Goal: Task Accomplishment & Management: Manage account settings

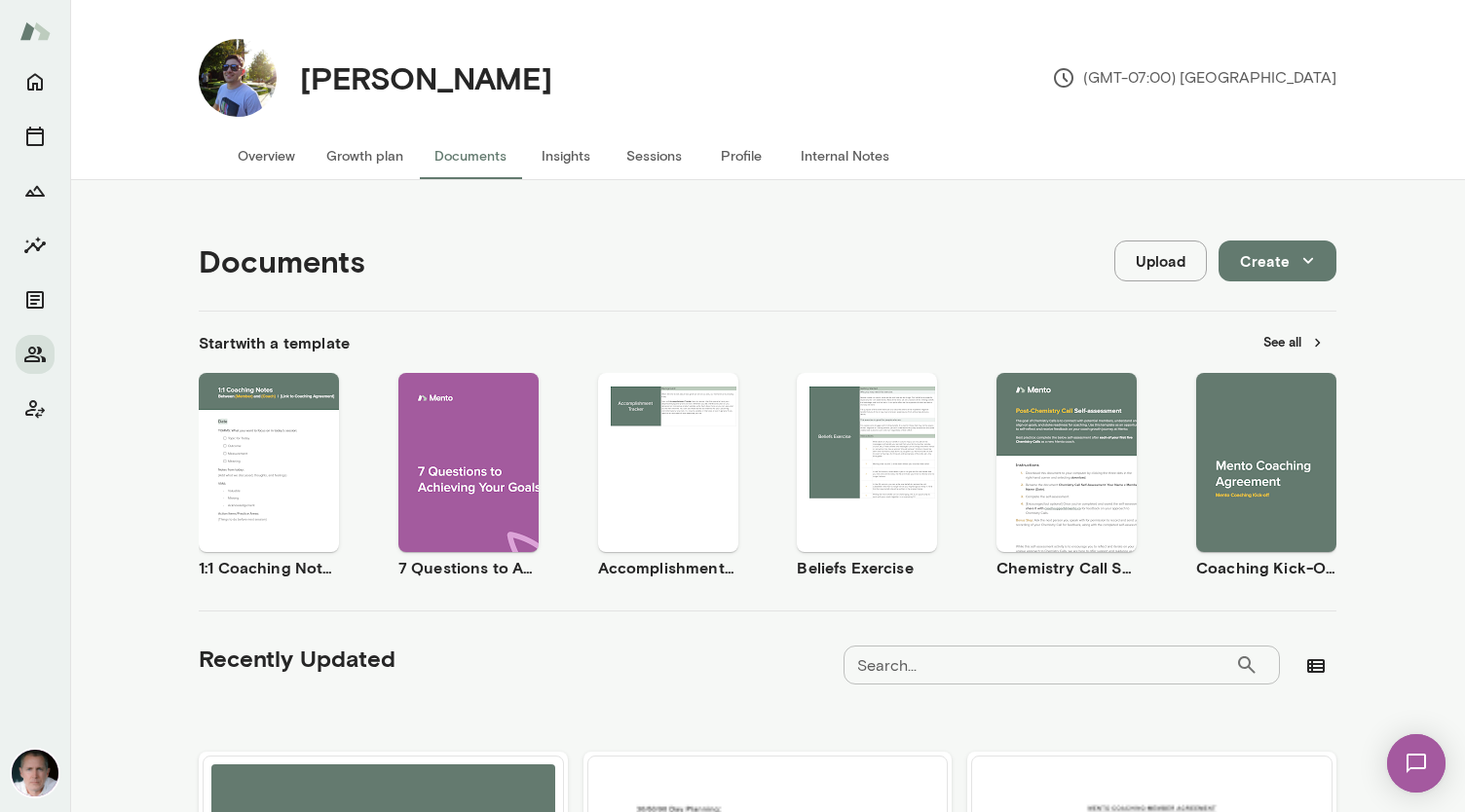
click at [271, 159] on button "Overview" at bounding box center [266, 155] width 89 height 46
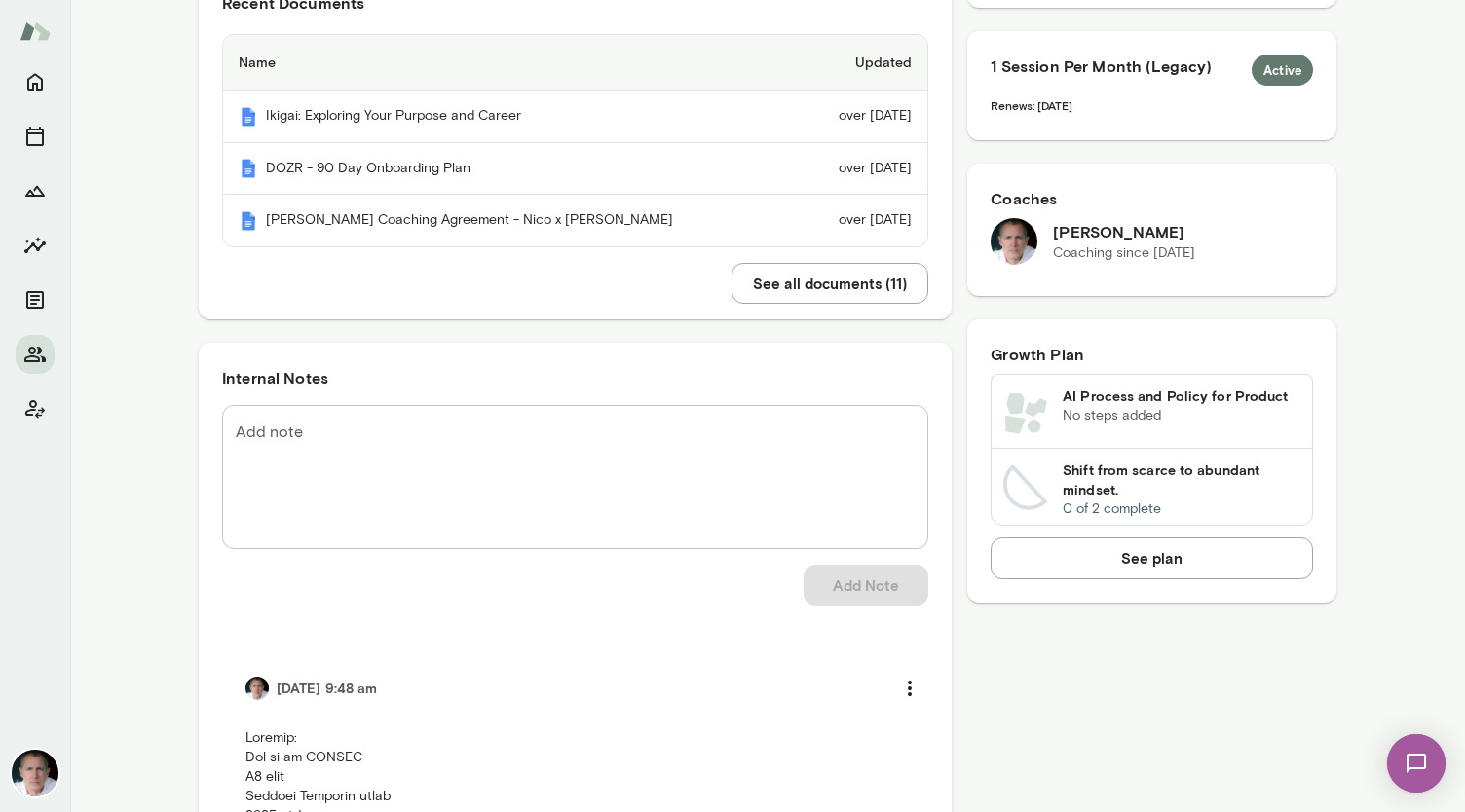
scroll to position [499, 0]
click at [423, 433] on textarea "Add note" at bounding box center [575, 476] width 679 height 112
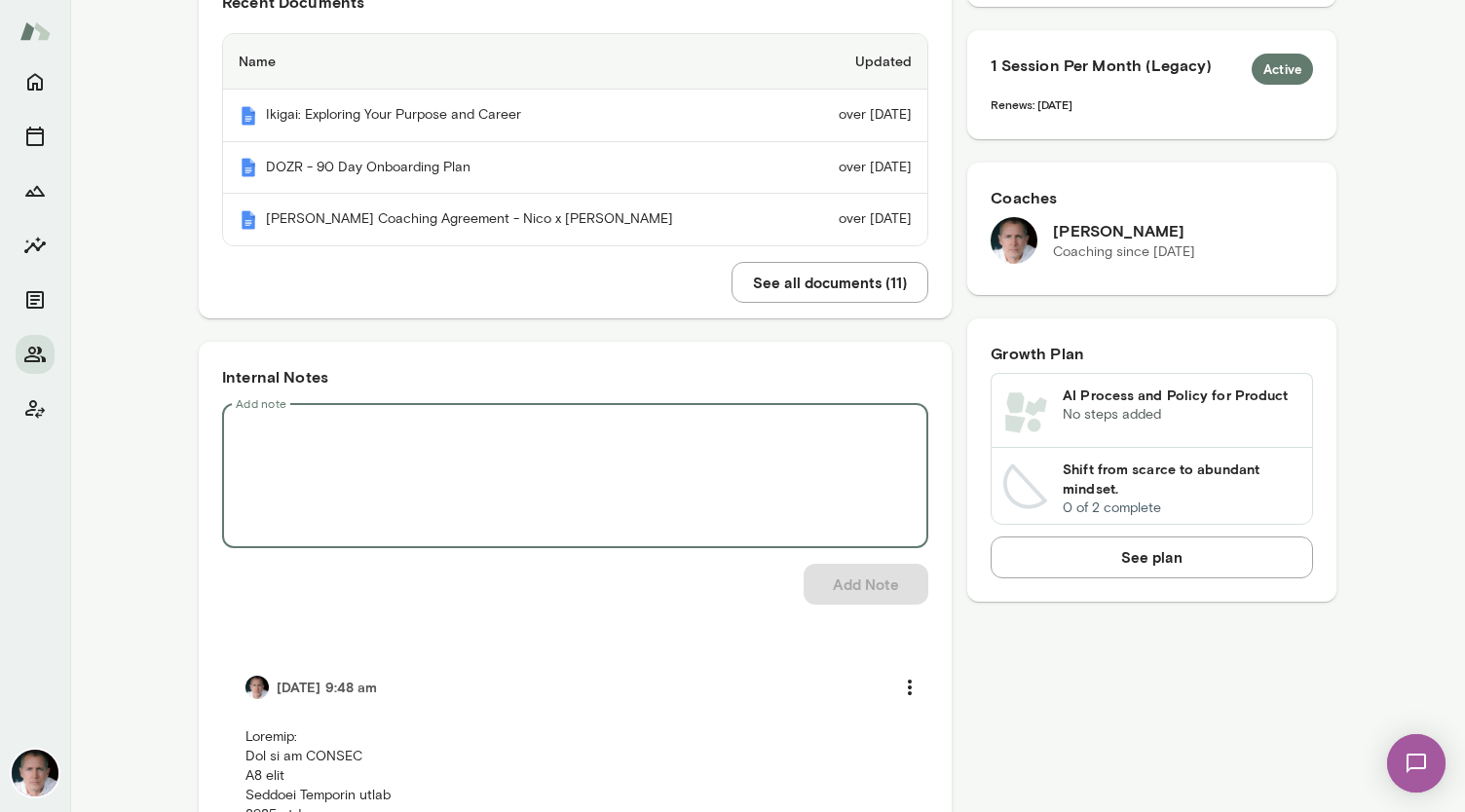
paste textarea "**********"
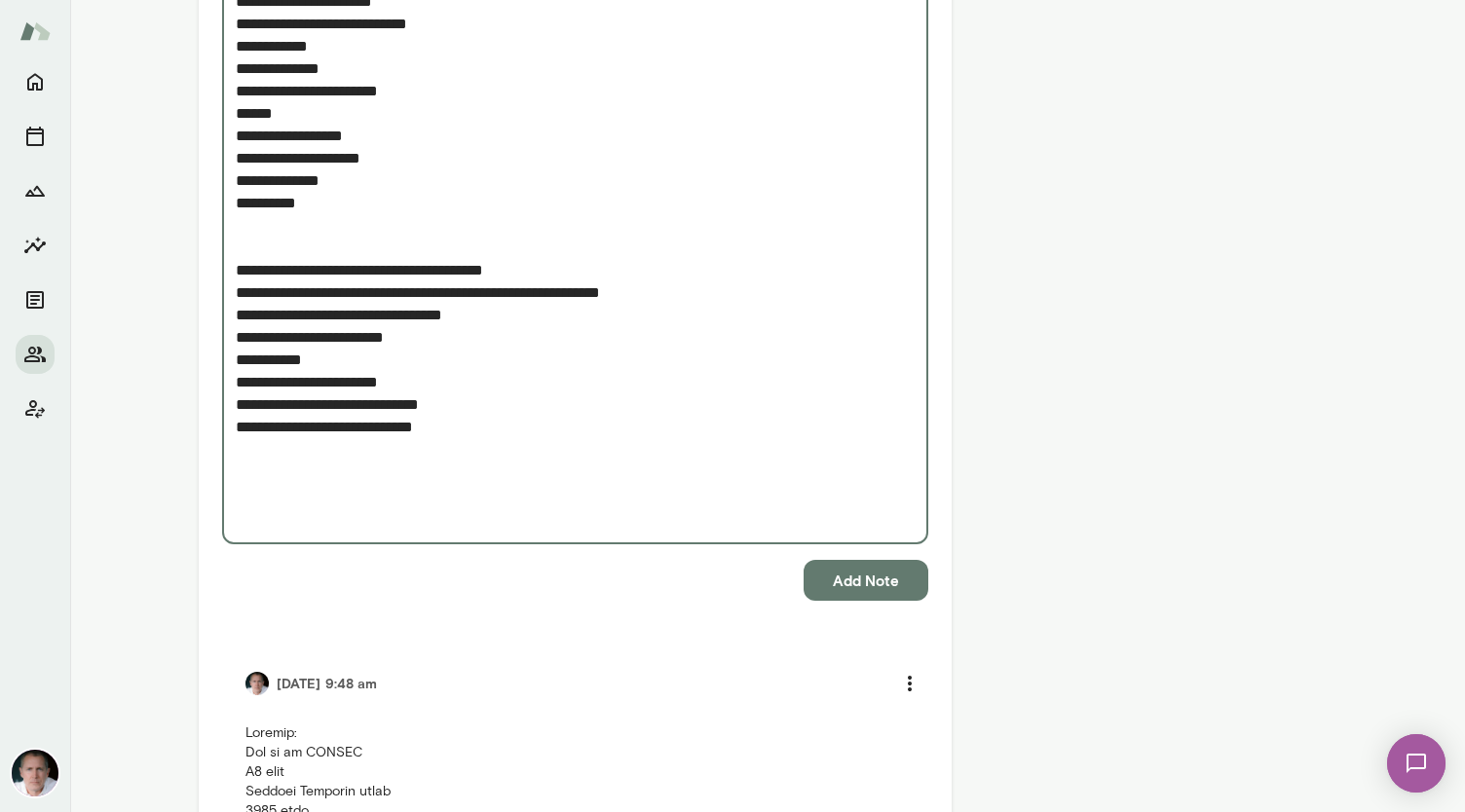
scroll to position [3772, 0]
type textarea "**********"
click at [730, 575] on button "Add Note" at bounding box center [866, 578] width 124 height 40
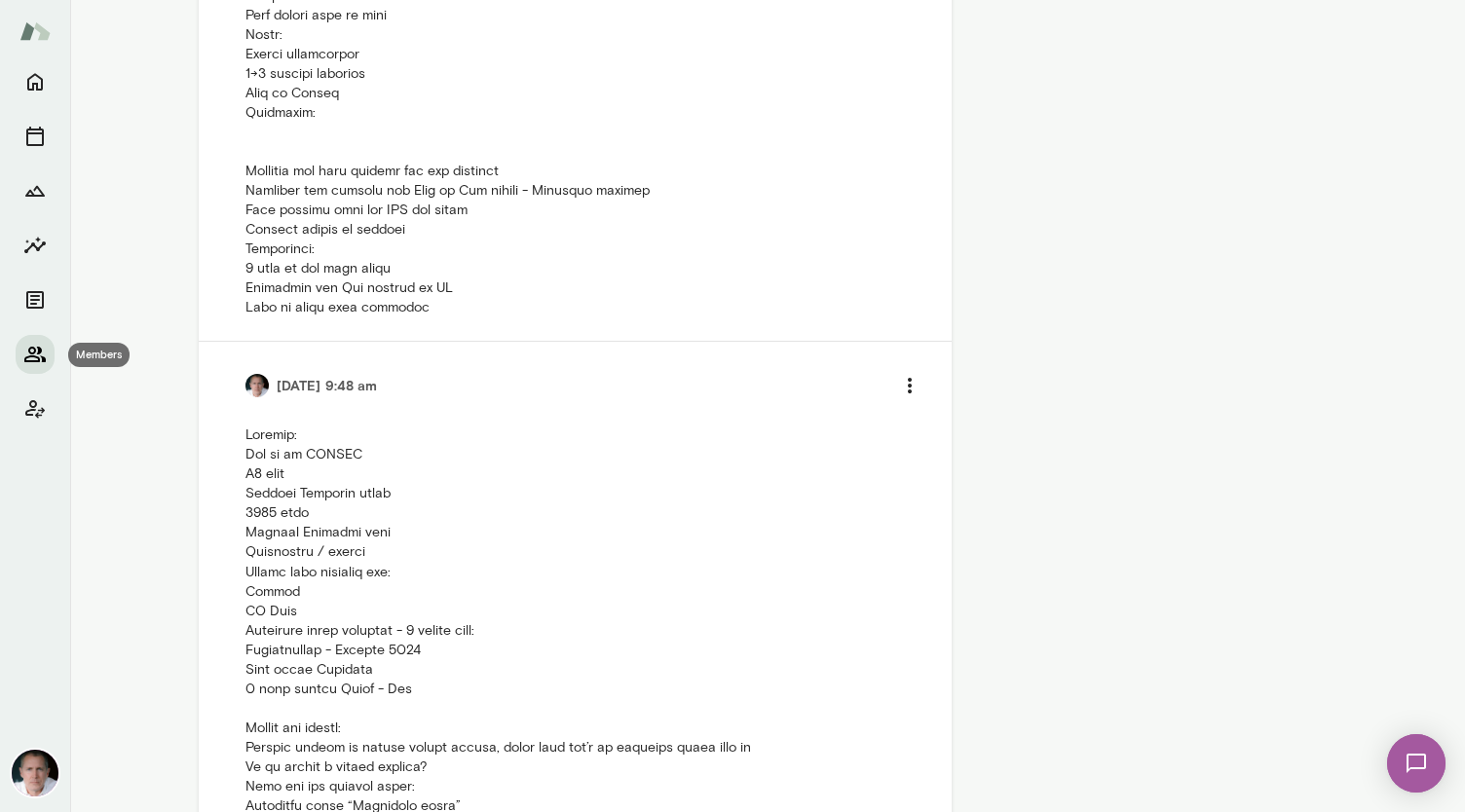
click at [34, 358] on icon "Members" at bounding box center [35, 355] width 24 height 24
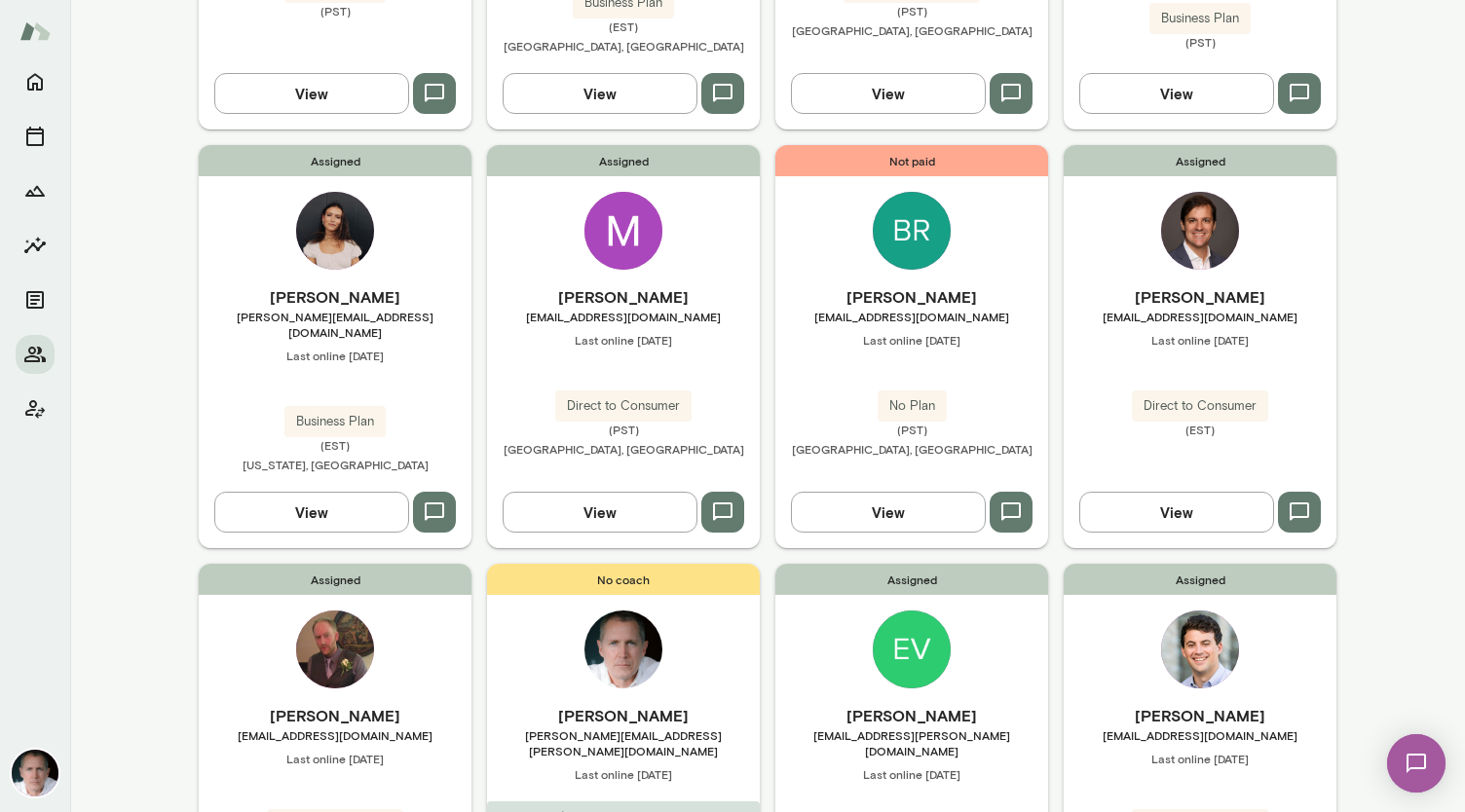
scroll to position [1167, 0]
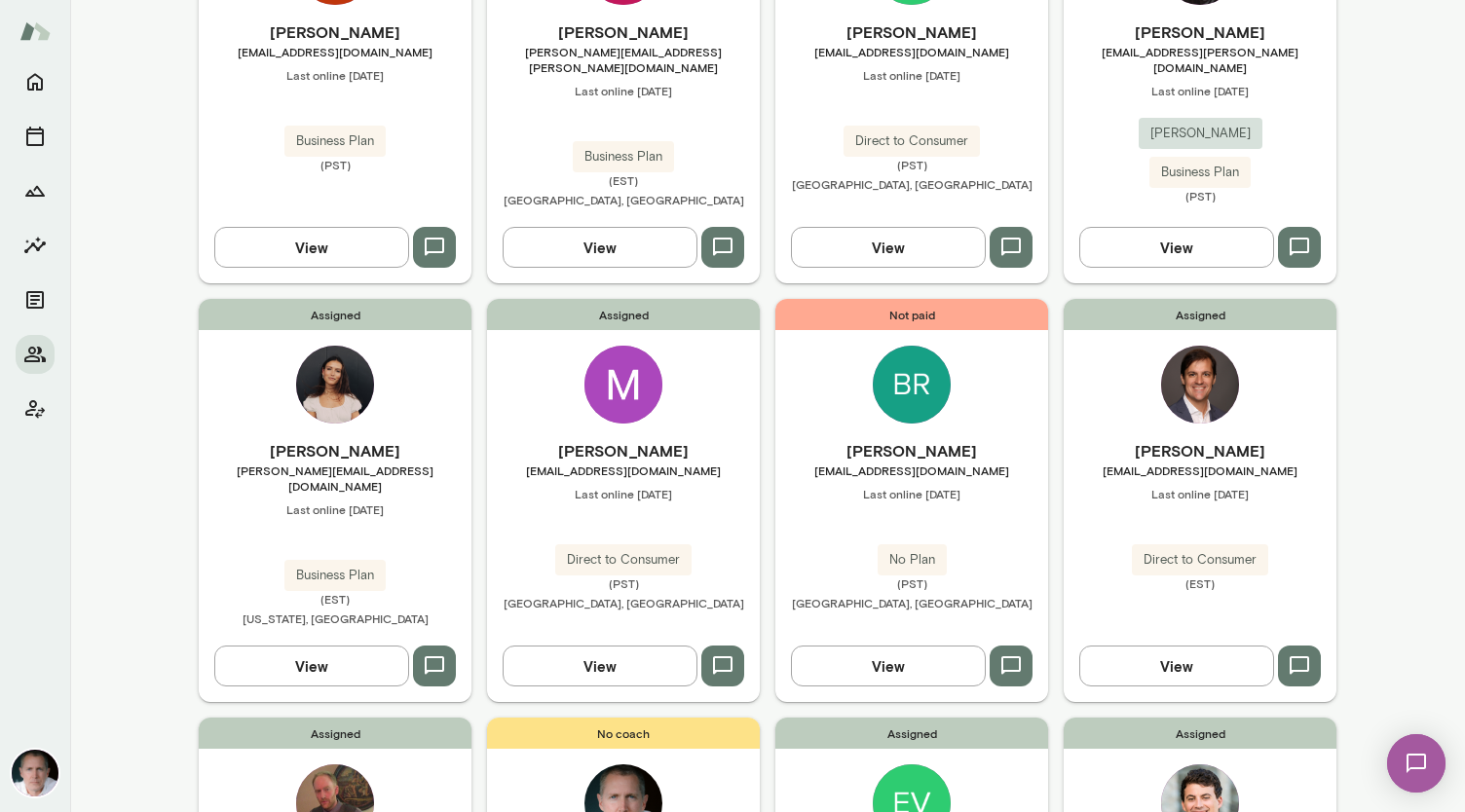
click at [730, 346] on img at bounding box center [1200, 384] width 78 height 78
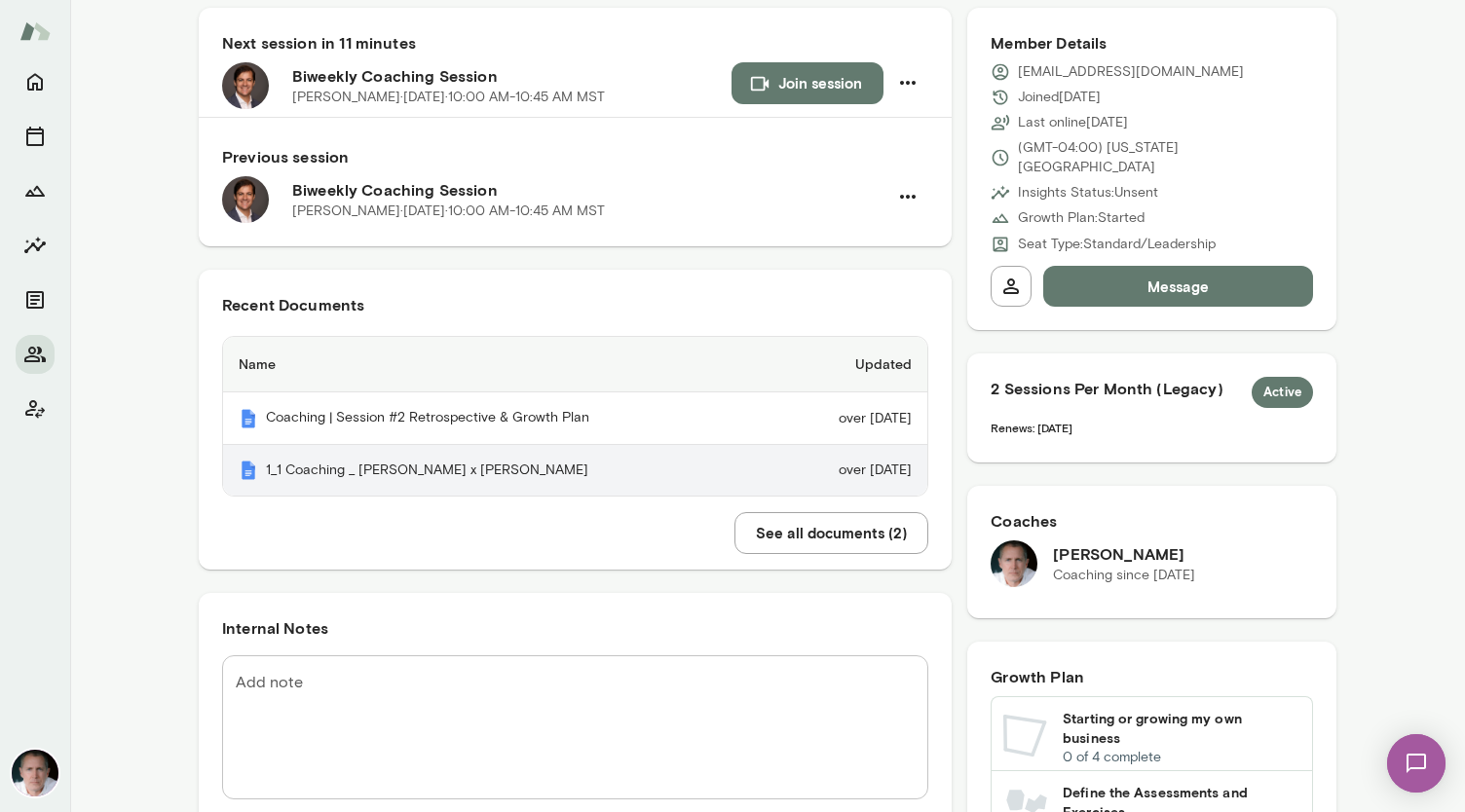
scroll to position [202, 0]
click at [556, 463] on th "1_1 Coaching _ [PERSON_NAME] x [PERSON_NAME]" at bounding box center [499, 470] width 553 height 51
